Goal: Obtain resource: Download file/media

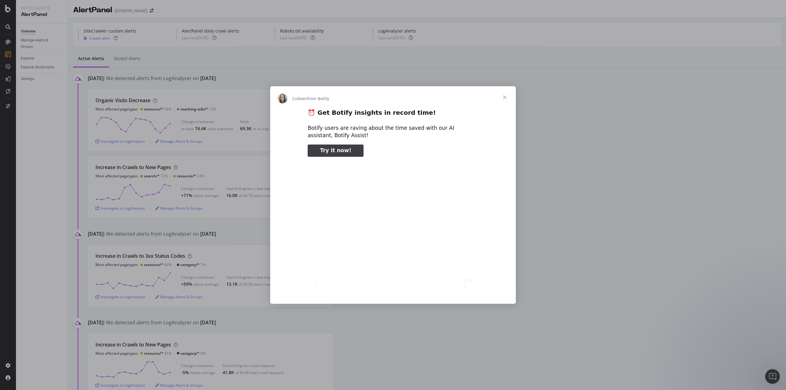
click at [507, 95] on span "Close" at bounding box center [505, 97] width 22 height 22
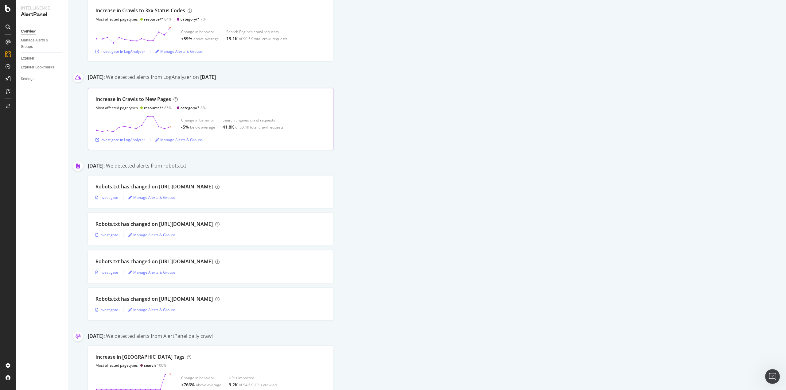
scroll to position [368, 0]
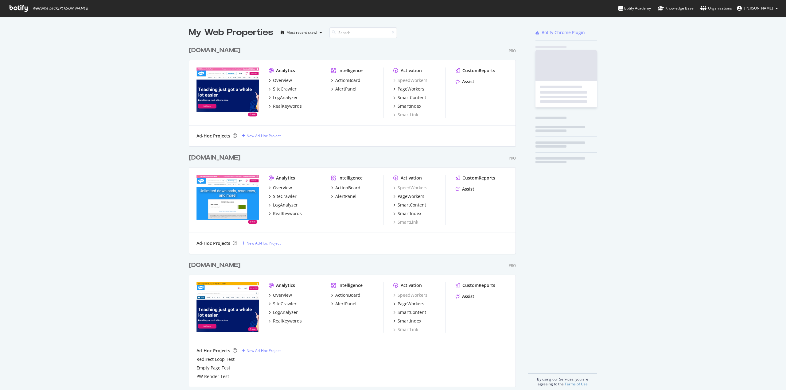
scroll to position [344, 327]
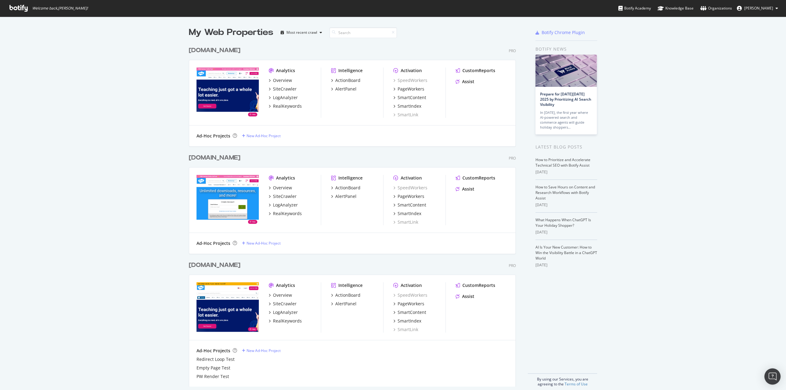
click at [773, 374] on img "Open Intercom Messenger" at bounding box center [773, 377] width 8 height 8
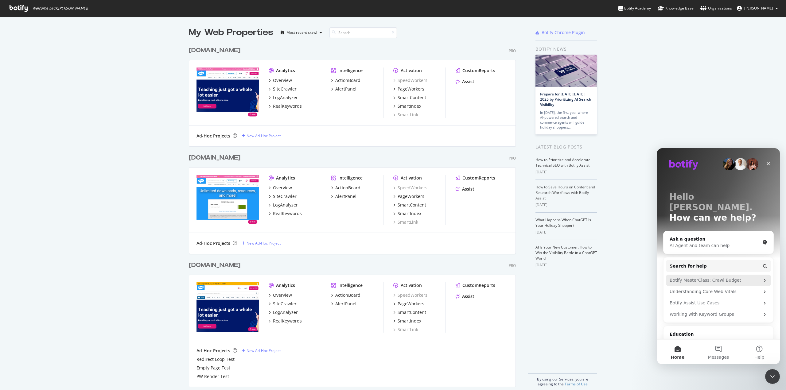
scroll to position [0, 0]
click at [706, 236] on div "Ask a question" at bounding box center [715, 239] width 90 height 6
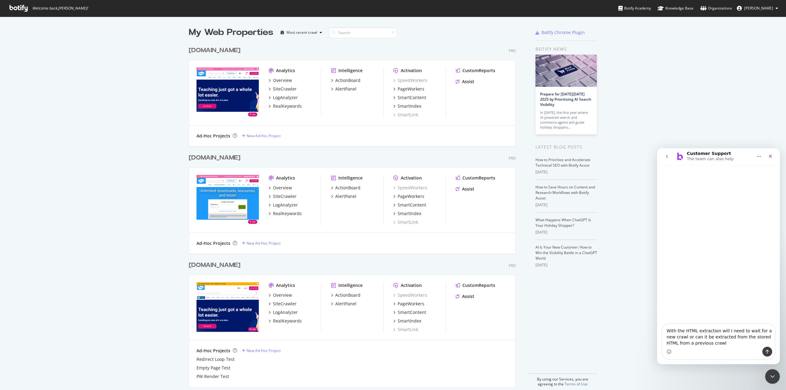
type textarea "With the HTML extraction will I need to wait for a new crawl or can it be extra…"
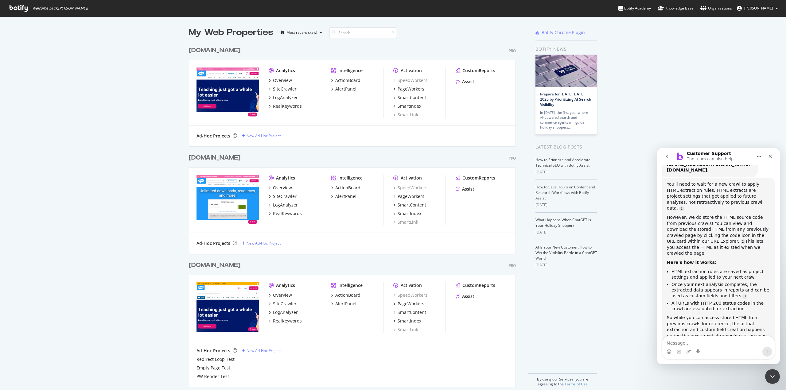
scroll to position [102, 0]
click at [281, 90] on div "SiteCrawler" at bounding box center [285, 89] width 24 height 6
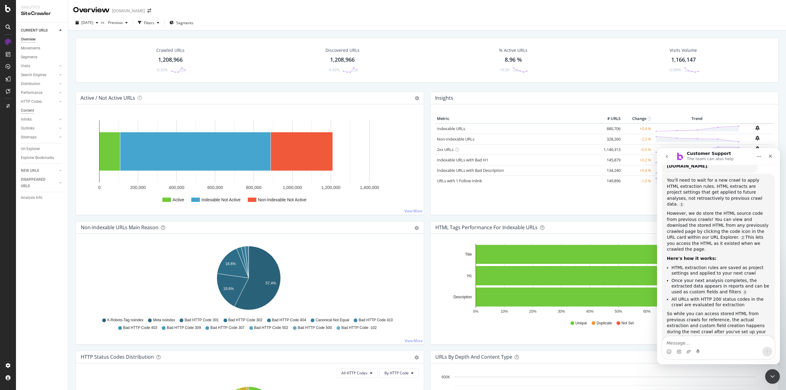
click at [30, 111] on div "Content" at bounding box center [27, 110] width 13 height 6
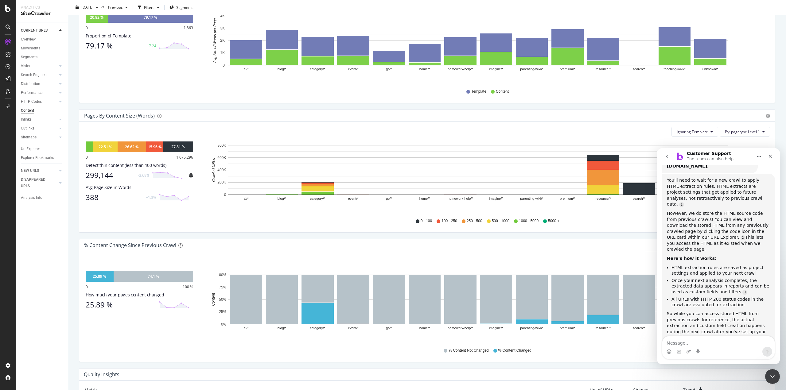
scroll to position [123, 0]
click at [598, 154] on rect "A chart." at bounding box center [603, 157] width 33 height 7
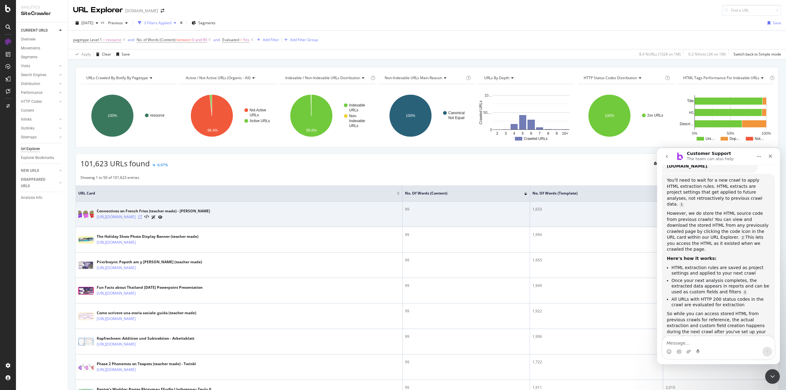
click at [142, 217] on icon at bounding box center [140, 217] width 4 height 4
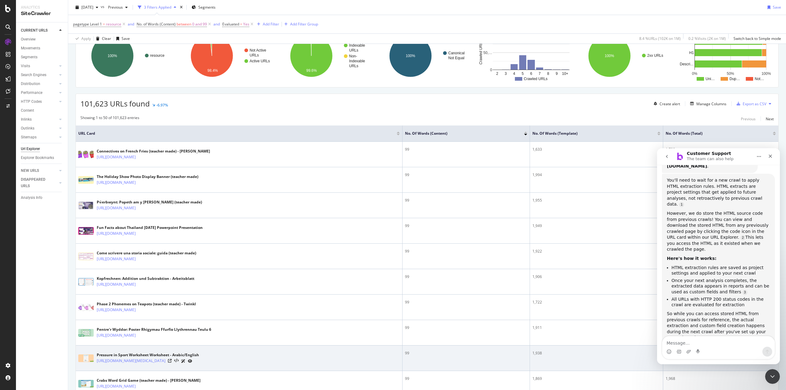
scroll to position [184, 0]
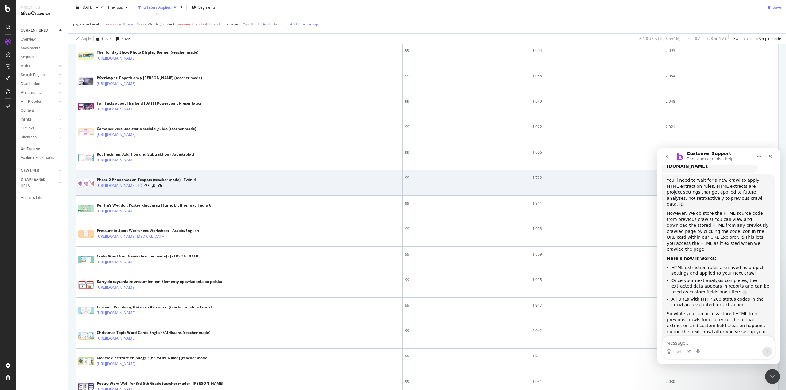
click at [142, 187] on icon at bounding box center [140, 186] width 4 height 4
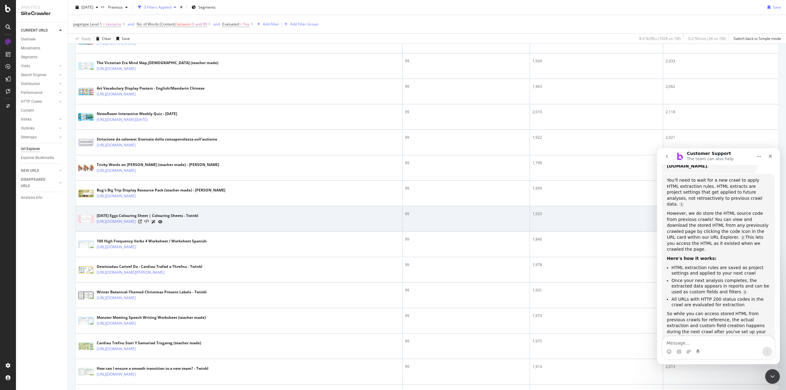
scroll to position [614, 0]
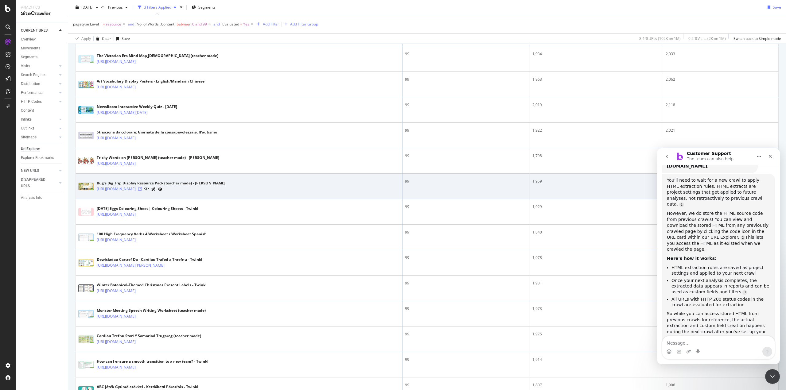
click at [142, 189] on icon at bounding box center [140, 189] width 4 height 4
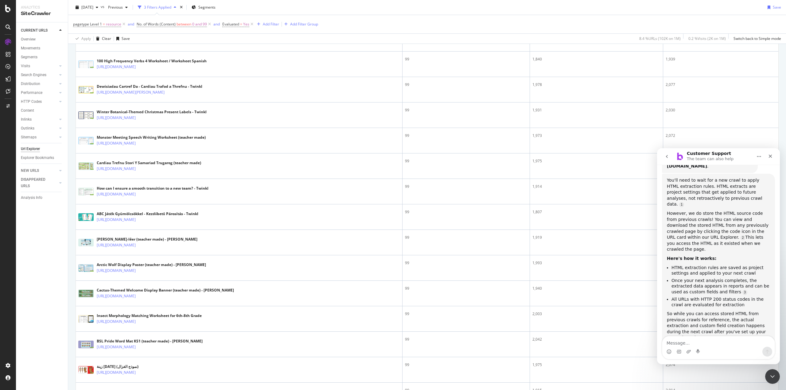
scroll to position [768, 0]
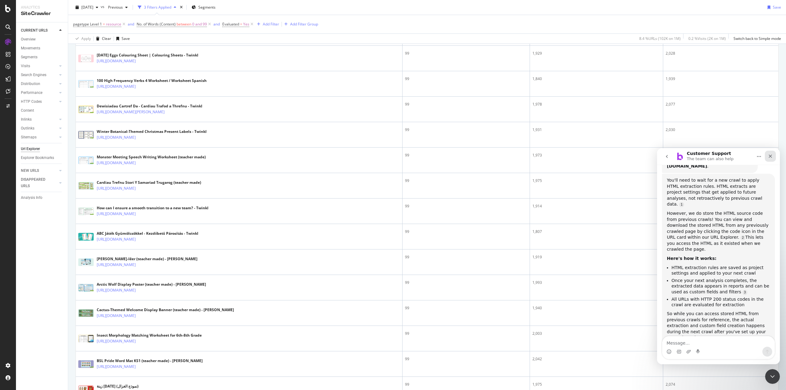
click at [770, 155] on icon "Close" at bounding box center [770, 156] width 5 height 5
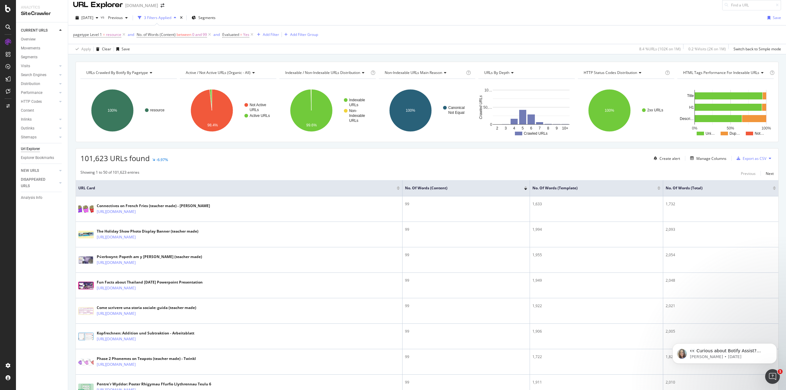
scroll to position [0, 0]
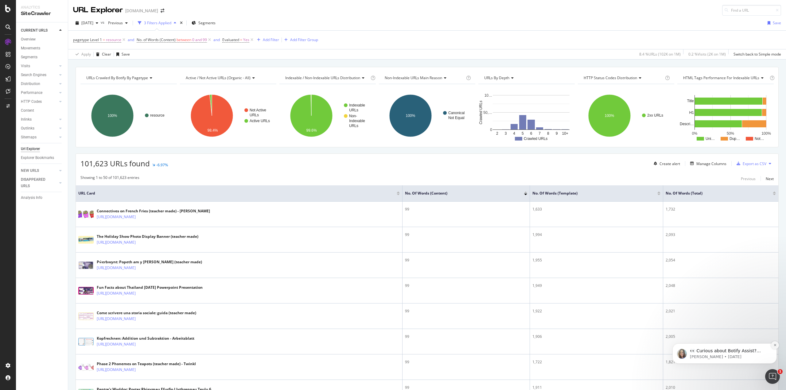
click at [777, 345] on button "Dismiss notification" at bounding box center [775, 345] width 8 height 8
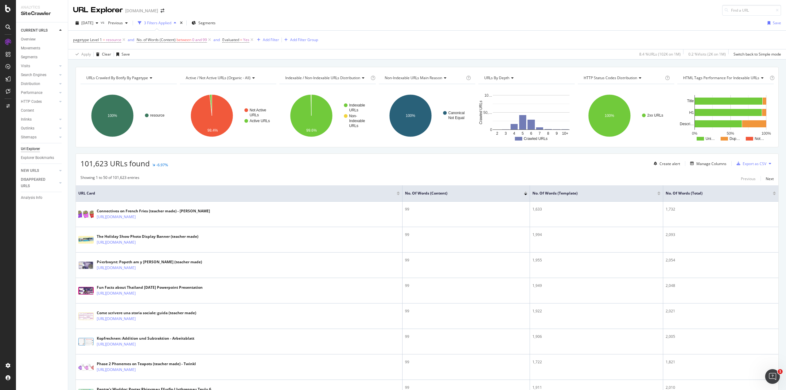
click at [773, 195] on div at bounding box center [774, 195] width 3 height 2
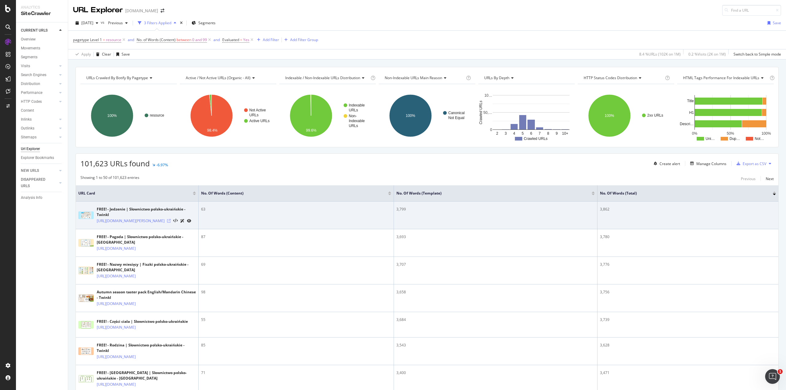
click at [171, 223] on icon at bounding box center [169, 221] width 4 height 4
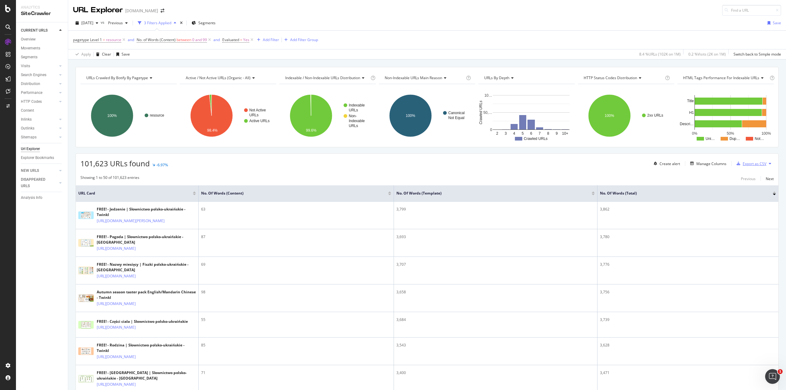
click at [747, 163] on div "Export as CSV" at bounding box center [755, 163] width 24 height 5
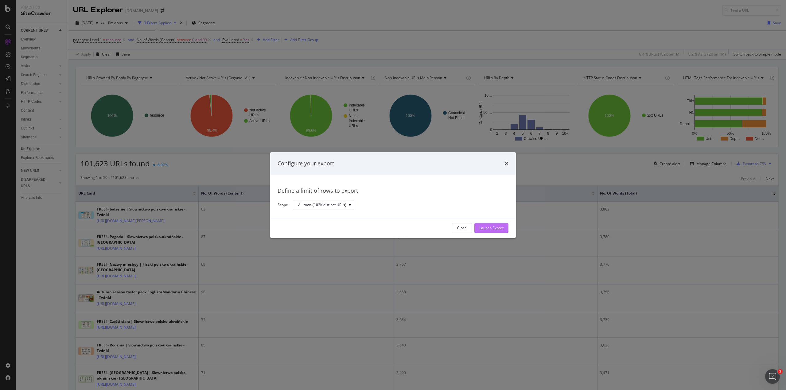
click at [485, 226] on div "Launch Export" at bounding box center [491, 228] width 24 height 5
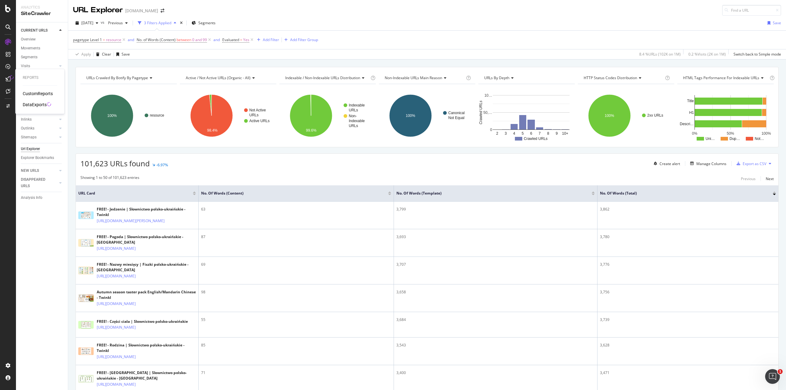
click at [38, 104] on div "DataExports" at bounding box center [35, 105] width 24 height 6
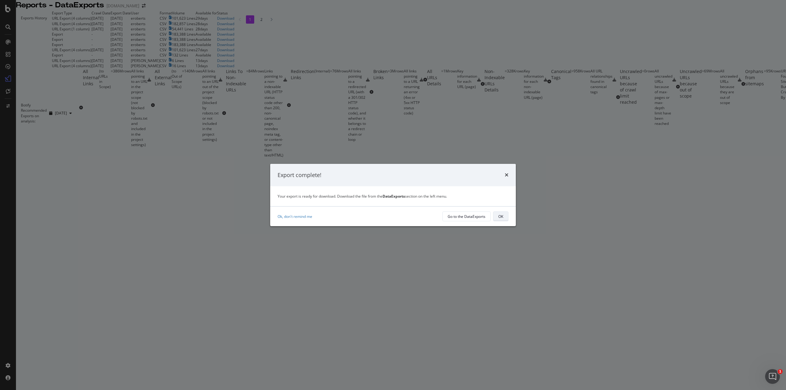
click at [500, 218] on div "OK" at bounding box center [500, 216] width 5 height 5
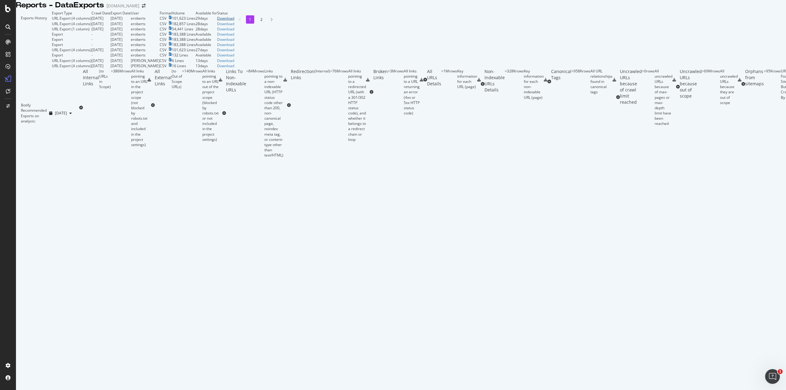
click at [234, 21] on div "Download" at bounding box center [225, 18] width 17 height 5
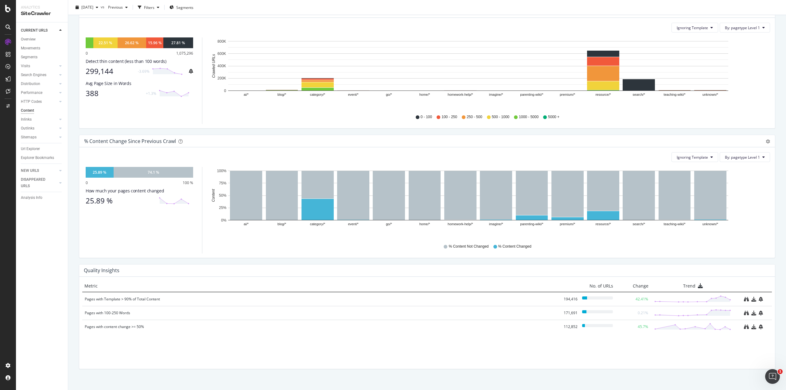
scroll to position [233, 0]
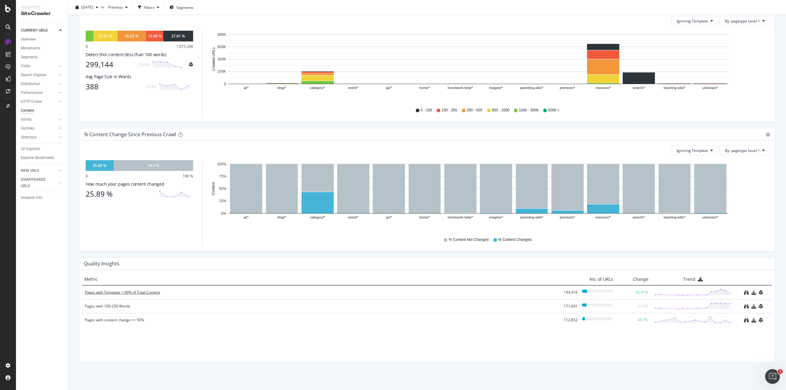
click at [131, 293] on div "Pages with Template > 90% of Total Content" at bounding box center [321, 293] width 473 height 6
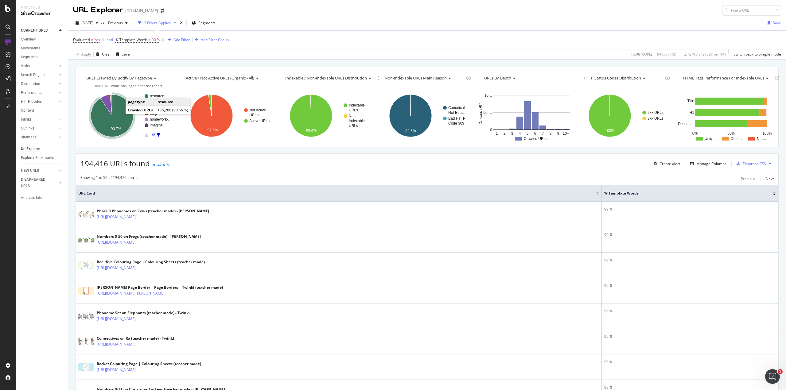
click at [118, 123] on icon "A chart." at bounding box center [112, 116] width 42 height 42
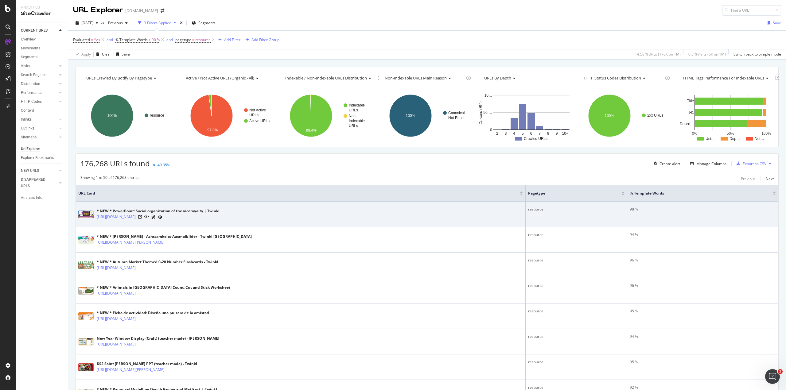
click at [220, 217] on div "[URL][DOMAIN_NAME]" at bounding box center [158, 217] width 123 height 6
click at [142, 218] on icon at bounding box center [140, 217] width 4 height 4
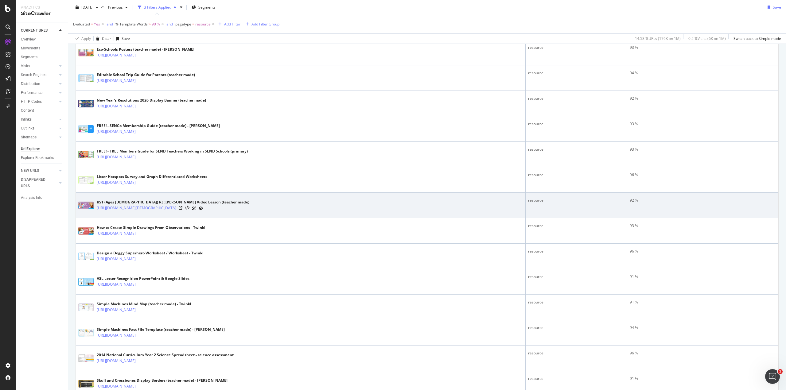
scroll to position [430, 0]
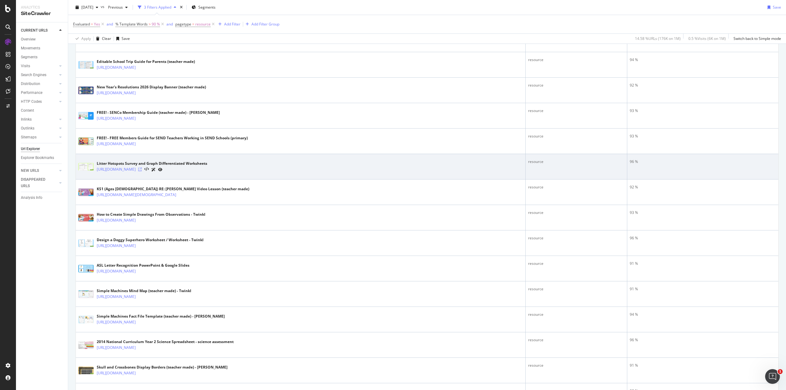
click at [142, 170] on icon at bounding box center [140, 170] width 4 height 4
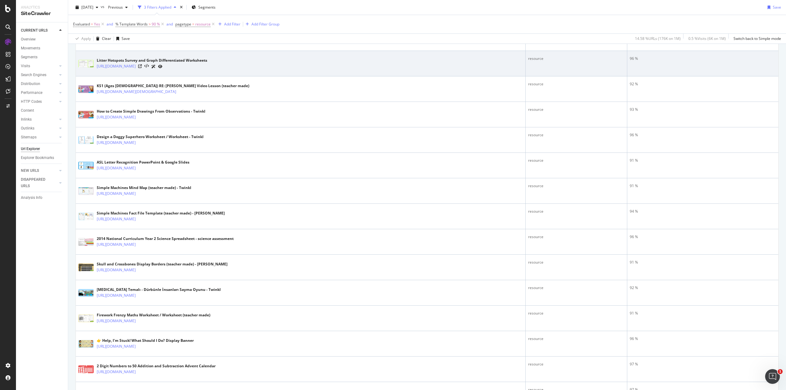
scroll to position [614, 0]
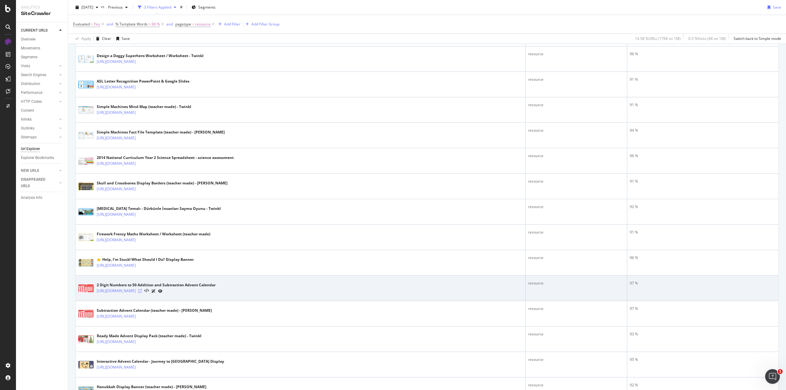
click at [142, 290] on icon at bounding box center [140, 291] width 4 height 4
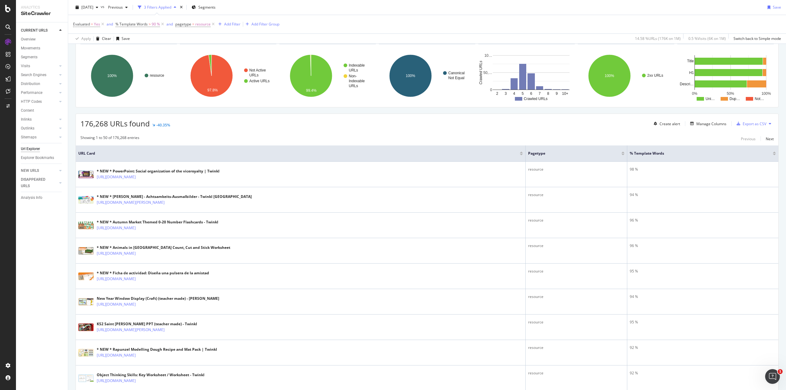
scroll to position [0, 0]
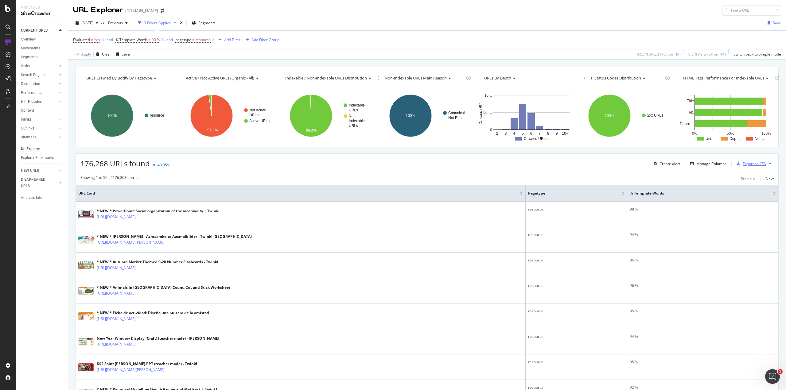
click at [753, 163] on div "Export as CSV" at bounding box center [755, 163] width 24 height 5
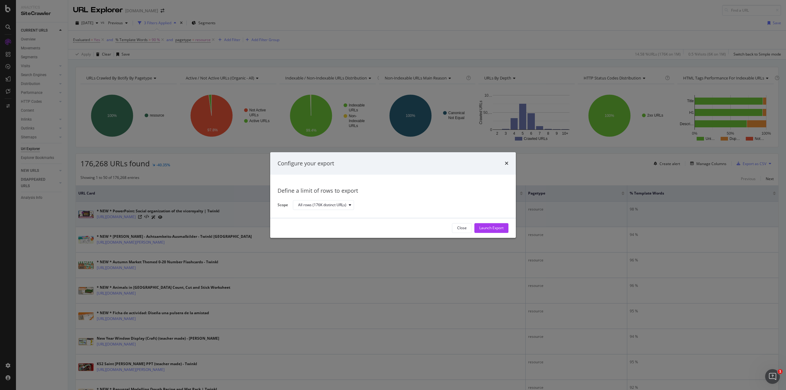
click at [484, 227] on div "Launch Export" at bounding box center [491, 228] width 24 height 5
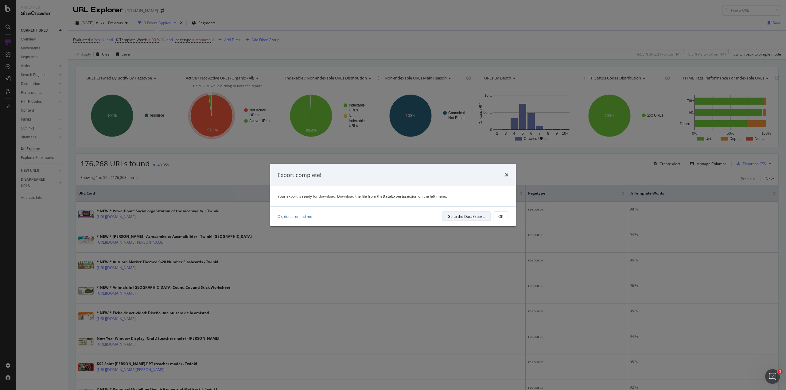
click at [481, 216] on div "Go to the DataExports" at bounding box center [467, 216] width 38 height 5
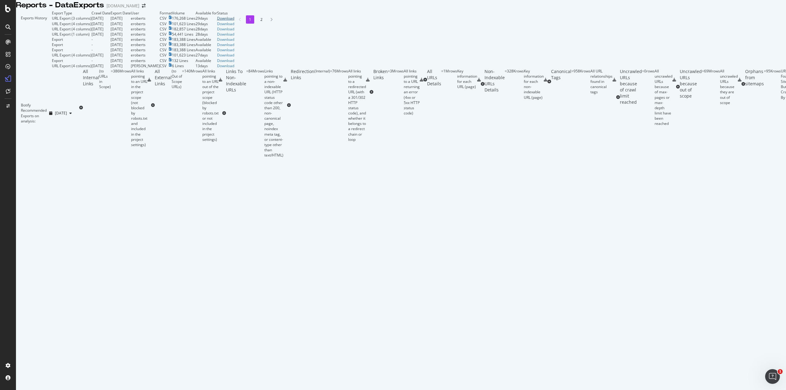
click at [234, 21] on link "Download" at bounding box center [225, 18] width 17 height 5
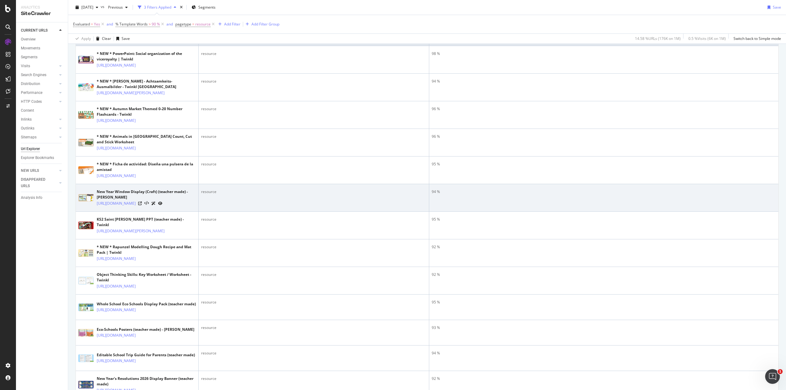
scroll to position [61, 0]
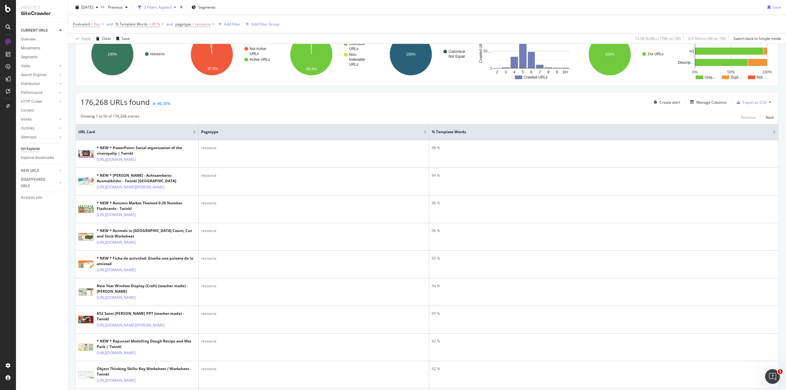
click at [770, 130] on div "% Template Words" at bounding box center [604, 132] width 344 height 6
click at [773, 130] on div at bounding box center [774, 131] width 3 height 2
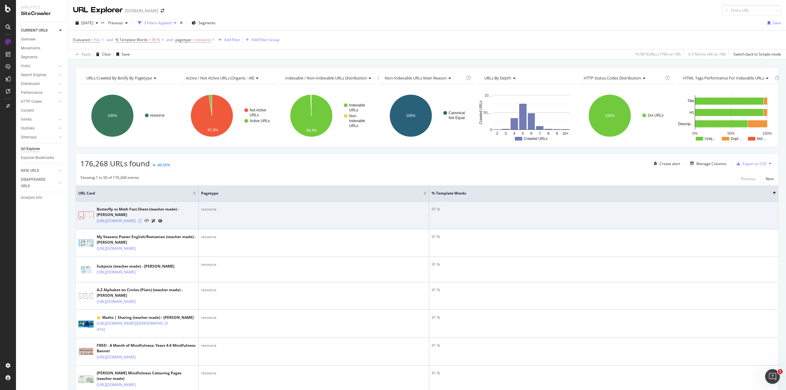
click at [142, 219] on icon at bounding box center [140, 221] width 4 height 4
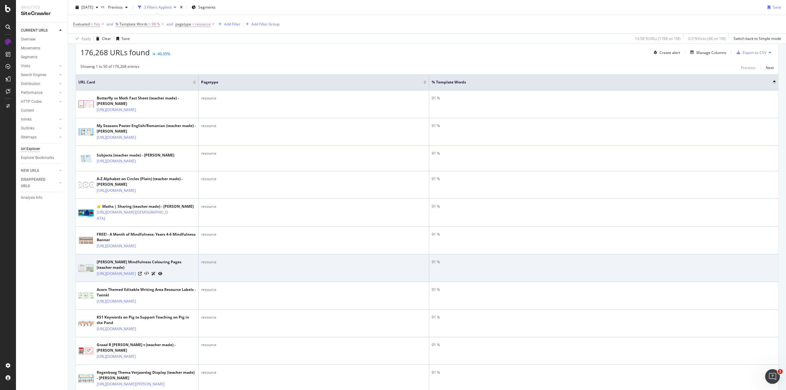
scroll to position [215, 0]
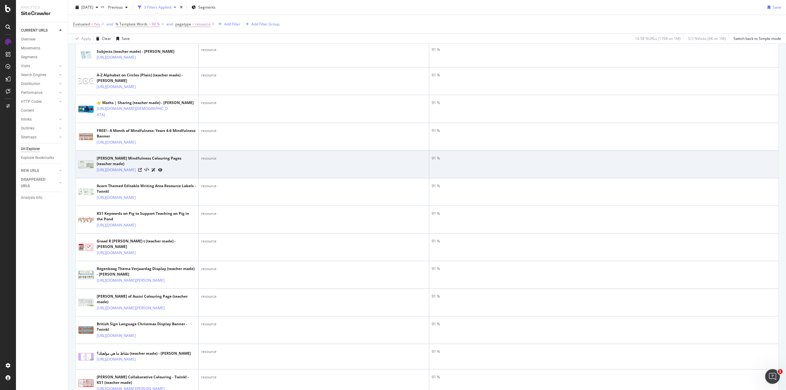
click at [171, 173] on div "[URL][DOMAIN_NAME]" at bounding box center [146, 170] width 99 height 6
click at [142, 172] on icon at bounding box center [140, 170] width 4 height 4
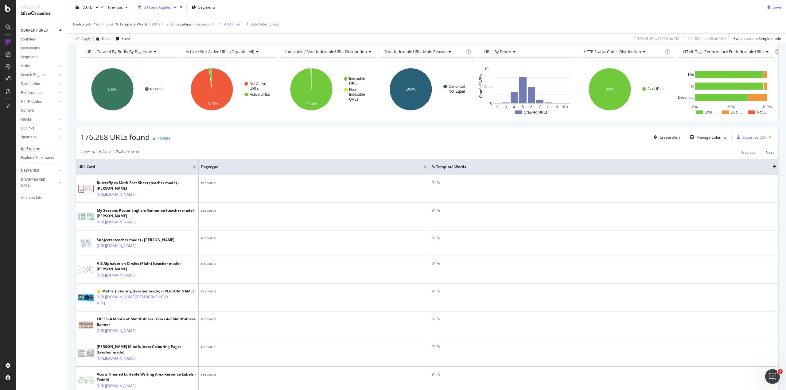
scroll to position [0, 0]
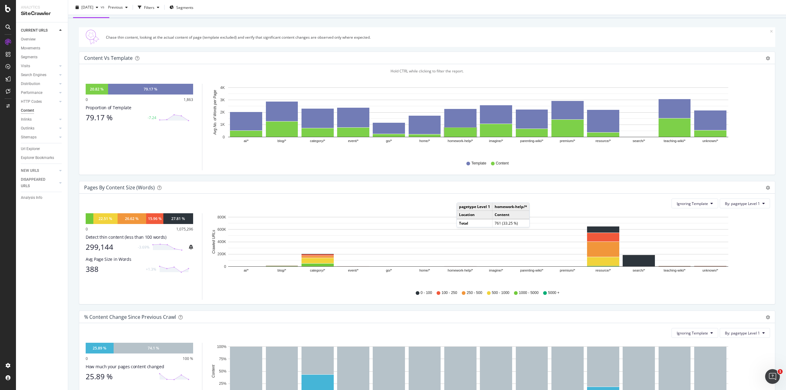
scroll to position [61, 0]
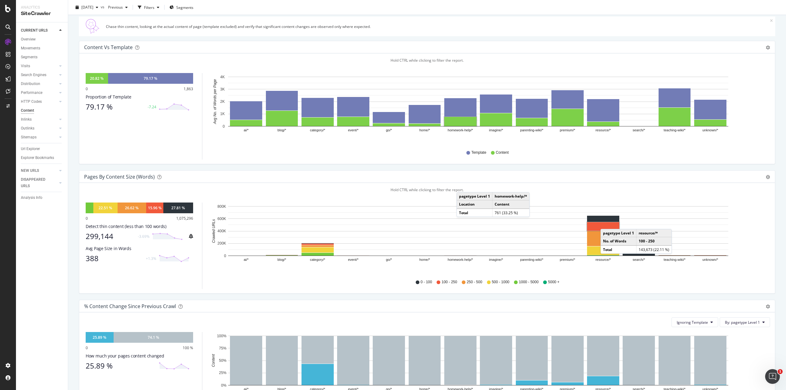
click at [607, 223] on rect "A chart." at bounding box center [603, 226] width 32 height 9
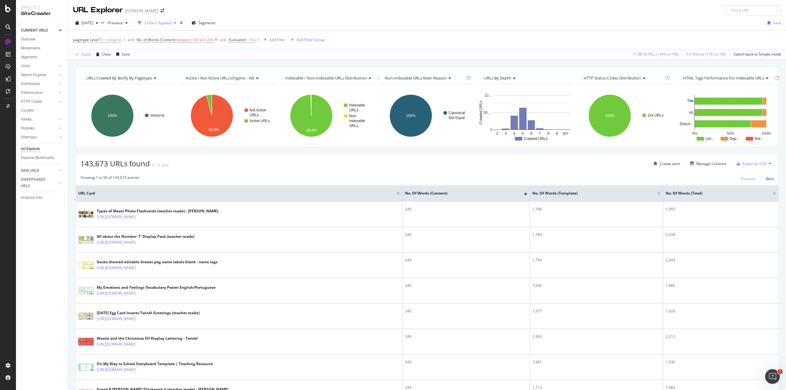
click at [215, 41] on icon at bounding box center [215, 40] width 5 height 6
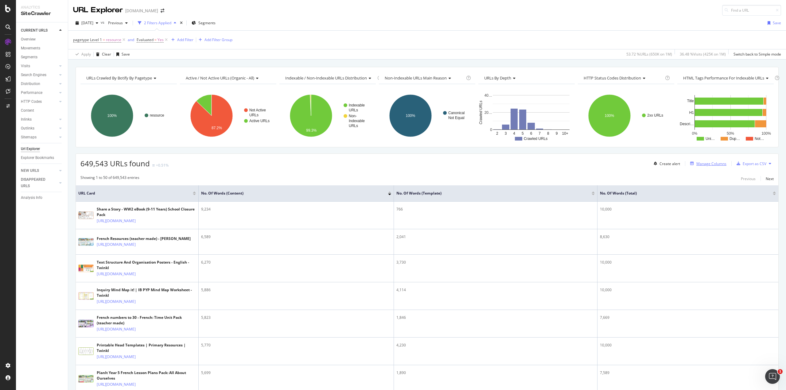
click at [710, 164] on div "Manage Columns" at bounding box center [711, 163] width 30 height 5
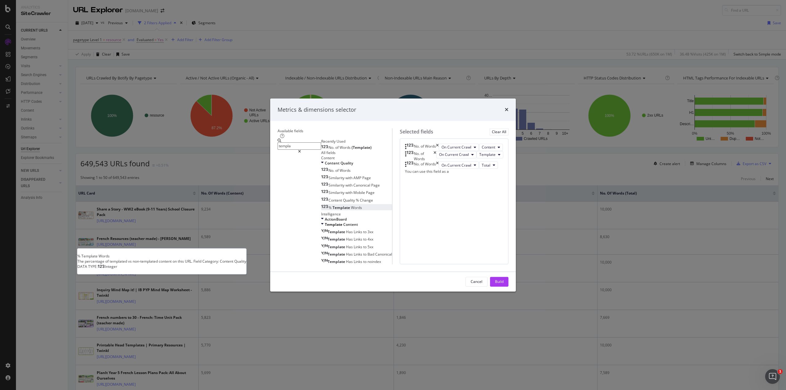
type input "templa"
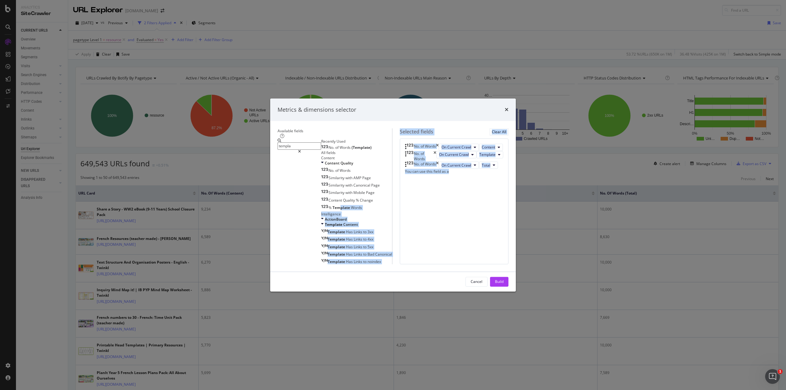
drag, startPoint x: 297, startPoint y: 226, endPoint x: 456, endPoint y: 210, distance: 160.5
click at [456, 210] on div "Available fields templa Recently Used No. of Words (Template) All fields Conten…" at bounding box center [393, 196] width 231 height 136
click at [321, 210] on div "% Template Words" at bounding box center [341, 207] width 41 height 5
click at [448, 243] on div "No. of Words On Current Crawl Content No. of Words On Current Crawl Template No…" at bounding box center [454, 201] width 109 height 126
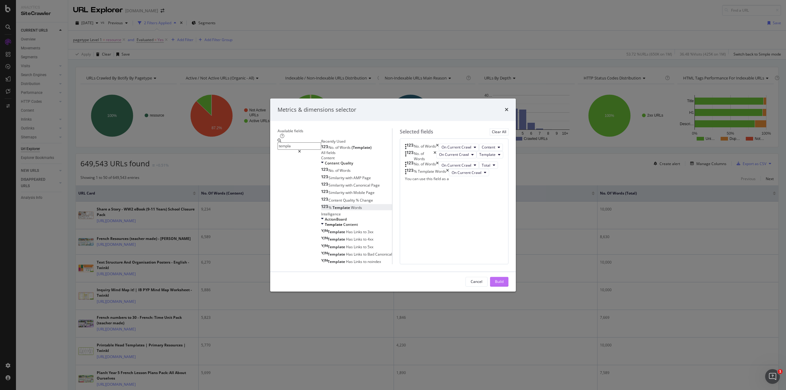
click at [508, 287] on button "Build" at bounding box center [499, 282] width 18 height 10
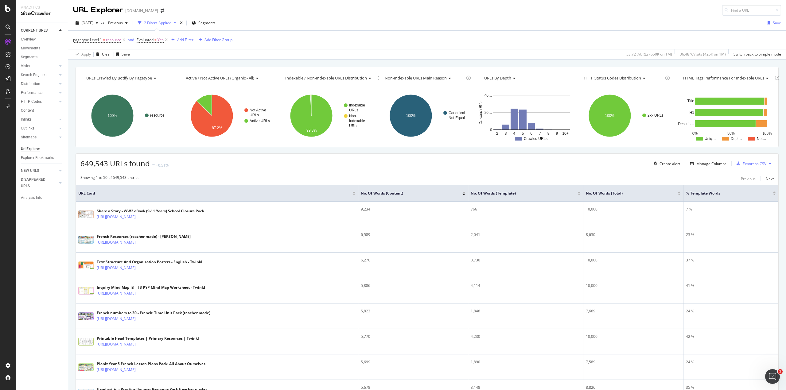
click at [773, 194] on div at bounding box center [774, 195] width 3 height 2
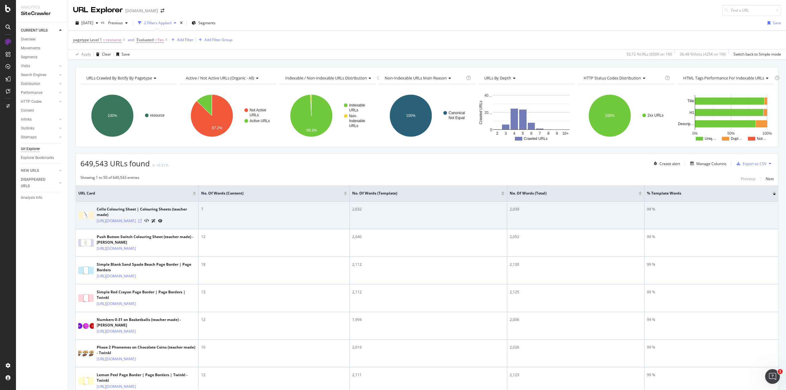
click at [142, 222] on icon at bounding box center [140, 221] width 4 height 4
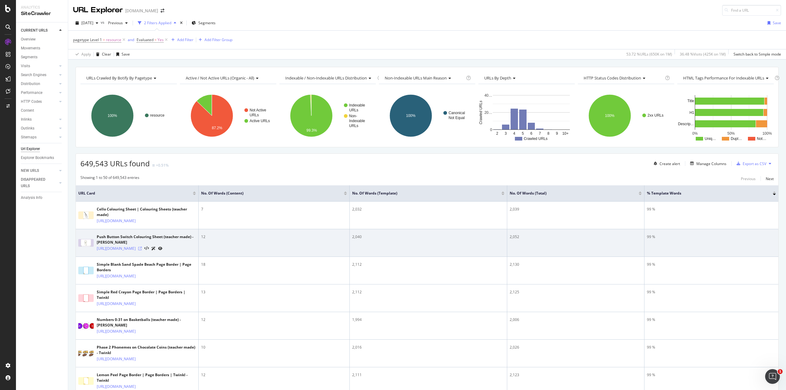
click at [142, 251] on icon at bounding box center [140, 249] width 4 height 4
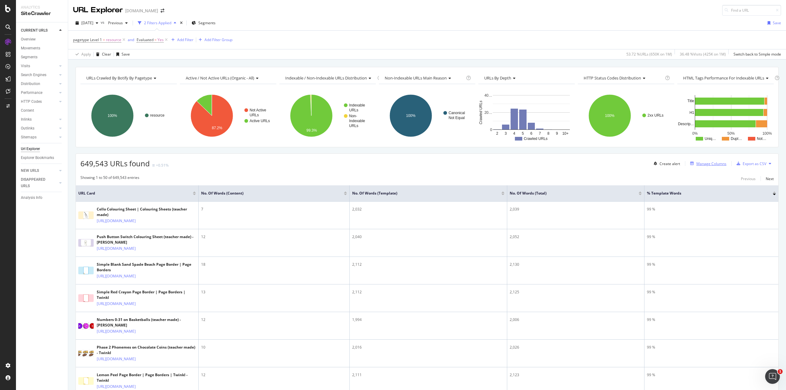
click at [711, 164] on div "Manage Columns" at bounding box center [711, 163] width 30 height 5
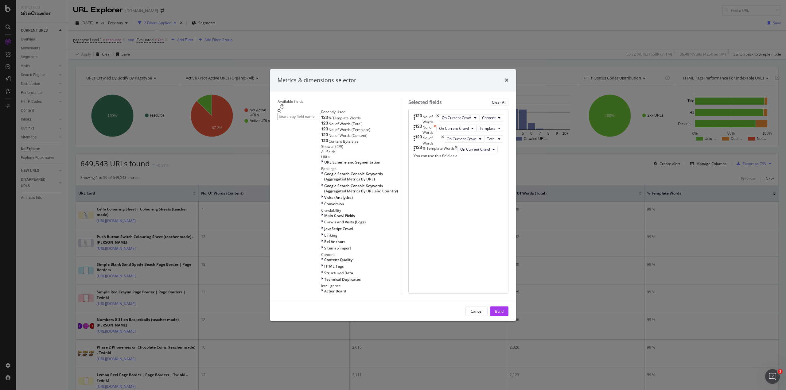
click at [436, 135] on icon "times" at bounding box center [435, 130] width 3 height 10
click at [444, 135] on icon "times" at bounding box center [442, 130] width 3 height 10
click at [504, 309] on div "Build" at bounding box center [499, 311] width 9 height 5
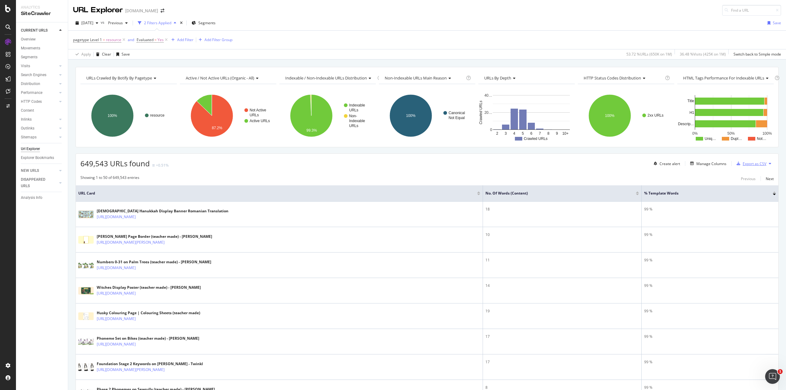
click at [744, 165] on div "Export as CSV" at bounding box center [755, 163] width 24 height 5
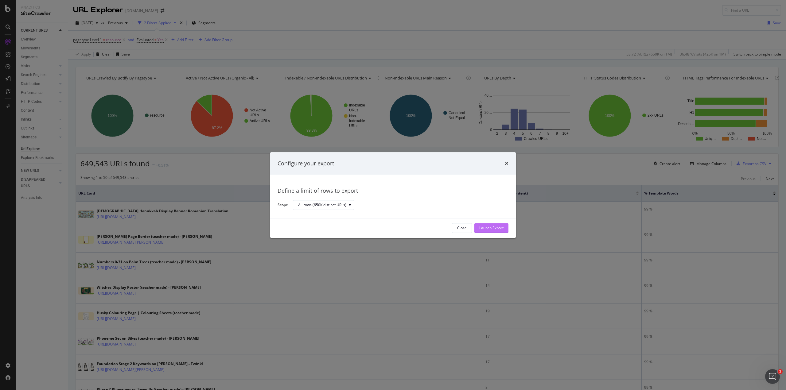
click at [489, 224] on div "Launch Export" at bounding box center [491, 228] width 24 height 9
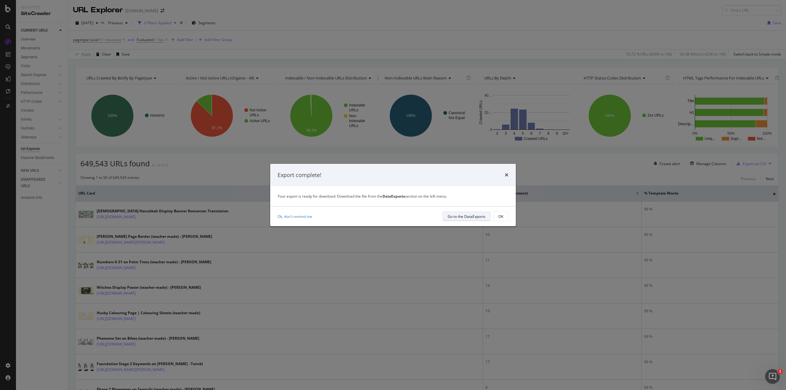
click at [464, 216] on div "Go to the DataExports" at bounding box center [467, 216] width 38 height 5
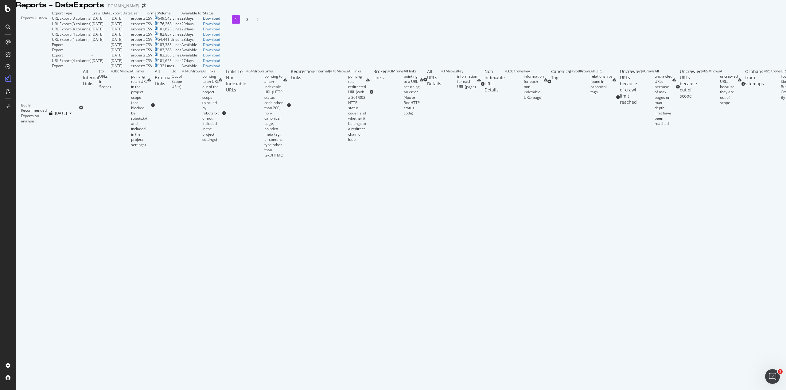
click at [220, 21] on div "Download" at bounding box center [211, 18] width 17 height 5
